Goal: Task Accomplishment & Management: Use online tool/utility

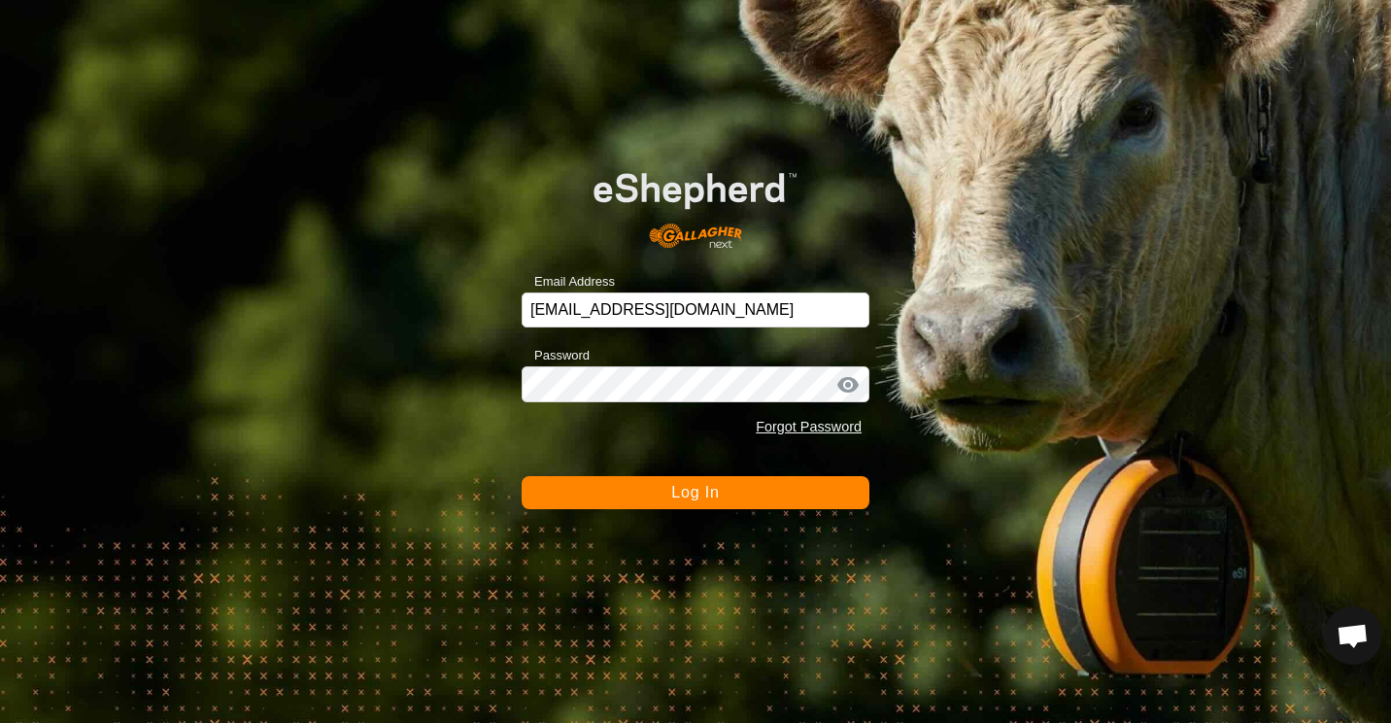
click at [566, 495] on button "Log In" at bounding box center [696, 492] width 348 height 33
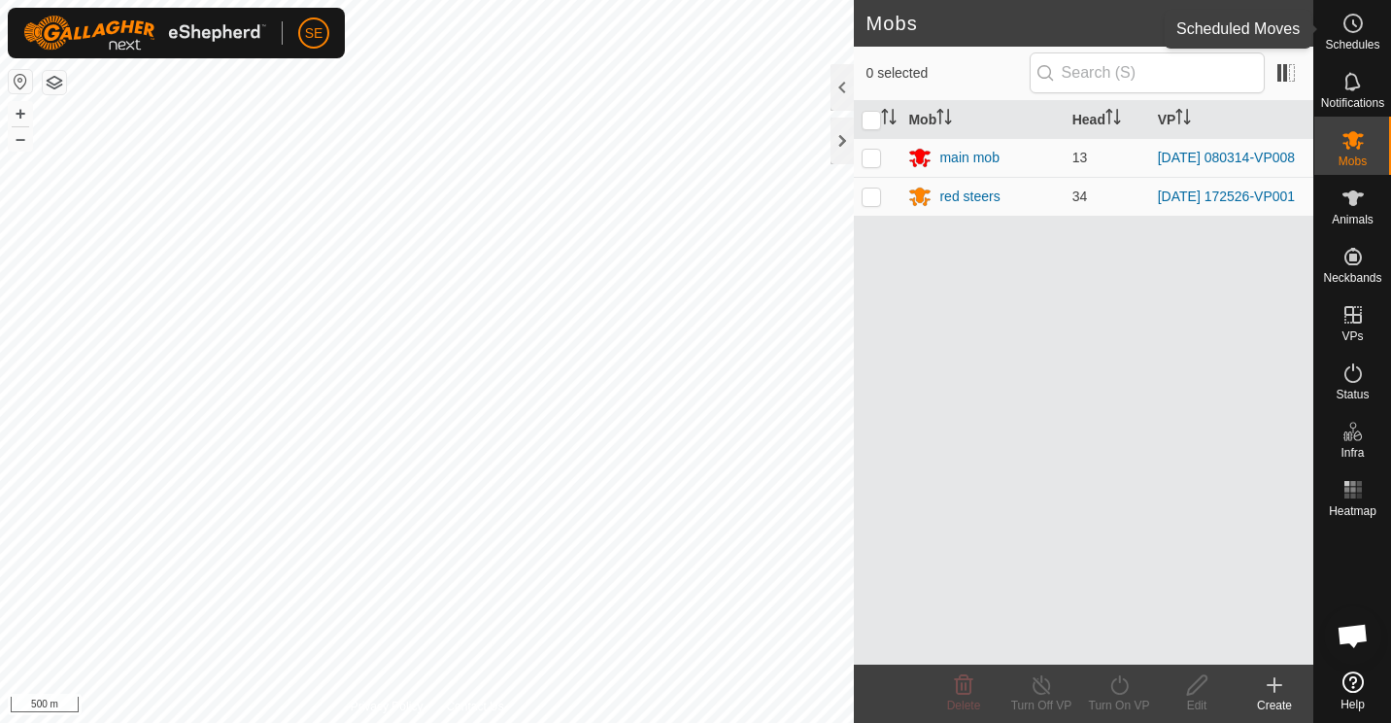
click at [1355, 29] on icon at bounding box center [1353, 23] width 23 height 23
